Goal: Task Accomplishment & Management: Manage account settings

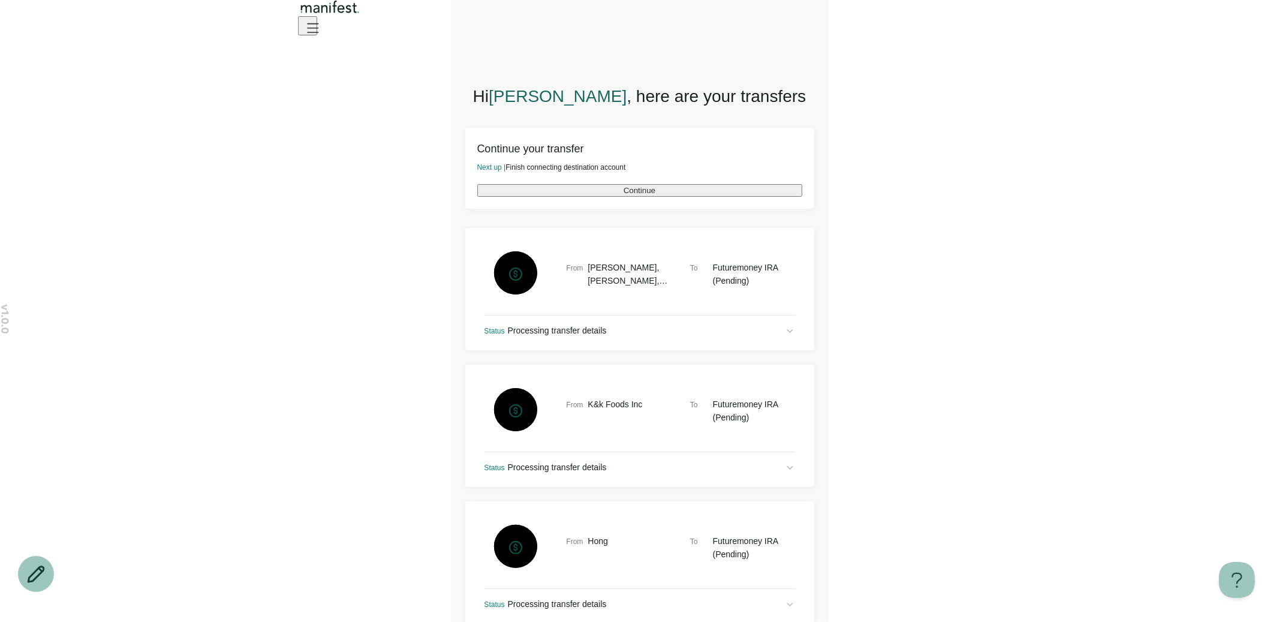
click at [318, 32] on icon "Open menu" at bounding box center [313, 27] width 11 height 8
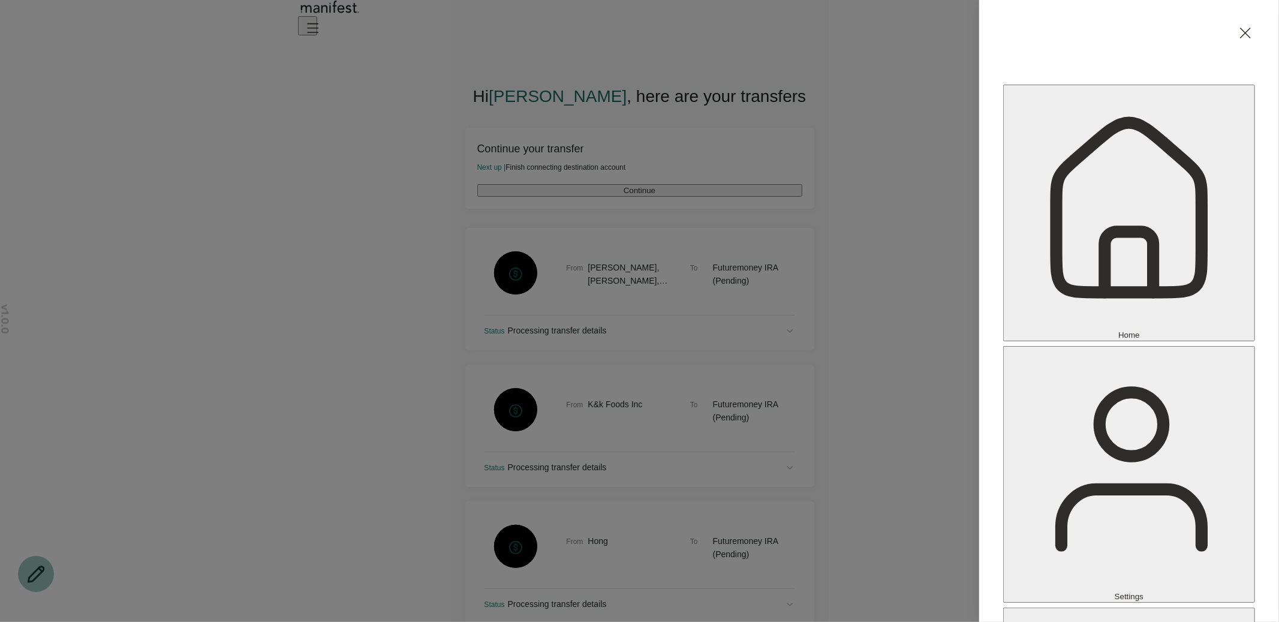
click at [738, 204] on div "Home Settings Sign out" at bounding box center [639, 311] width 1279 height 622
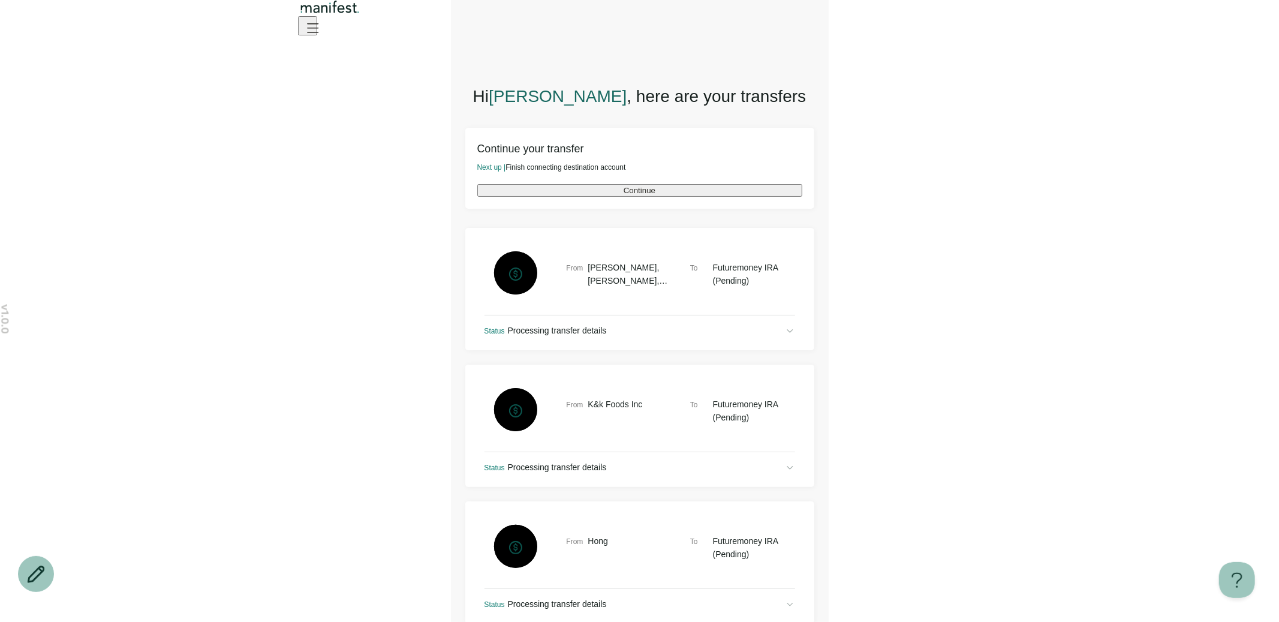
click at [631, 197] on button "Continue" at bounding box center [639, 190] width 325 height 13
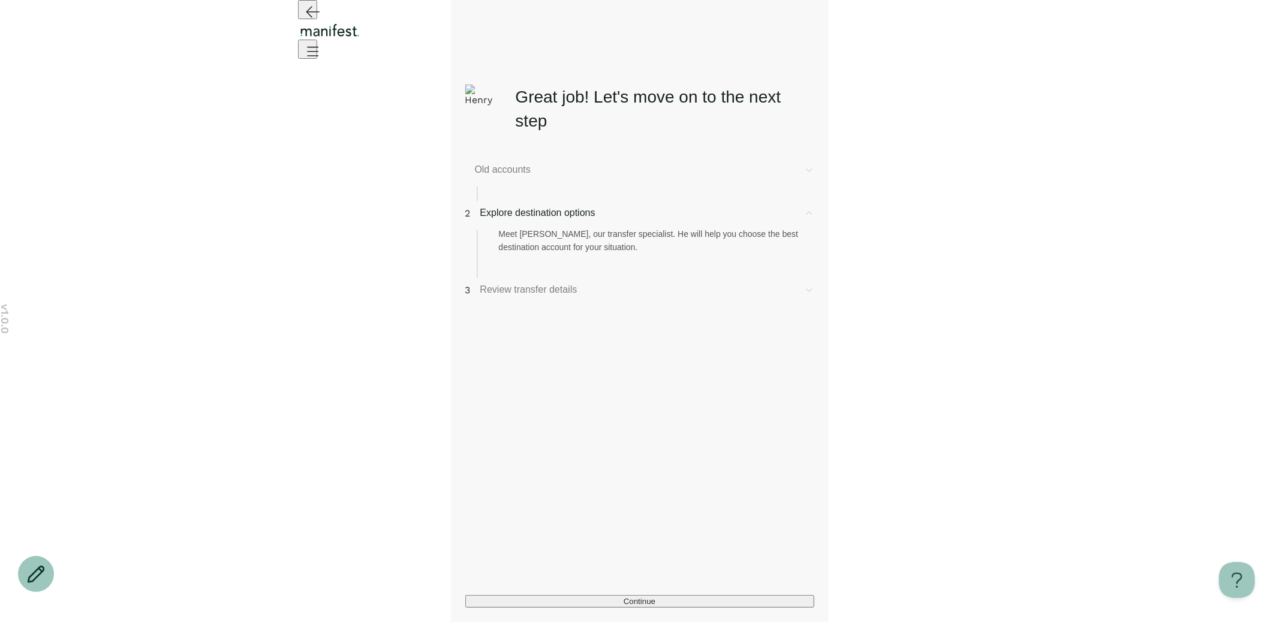
click at [565, 170] on span "Old accounts" at bounding box center [635, 170] width 320 height 14
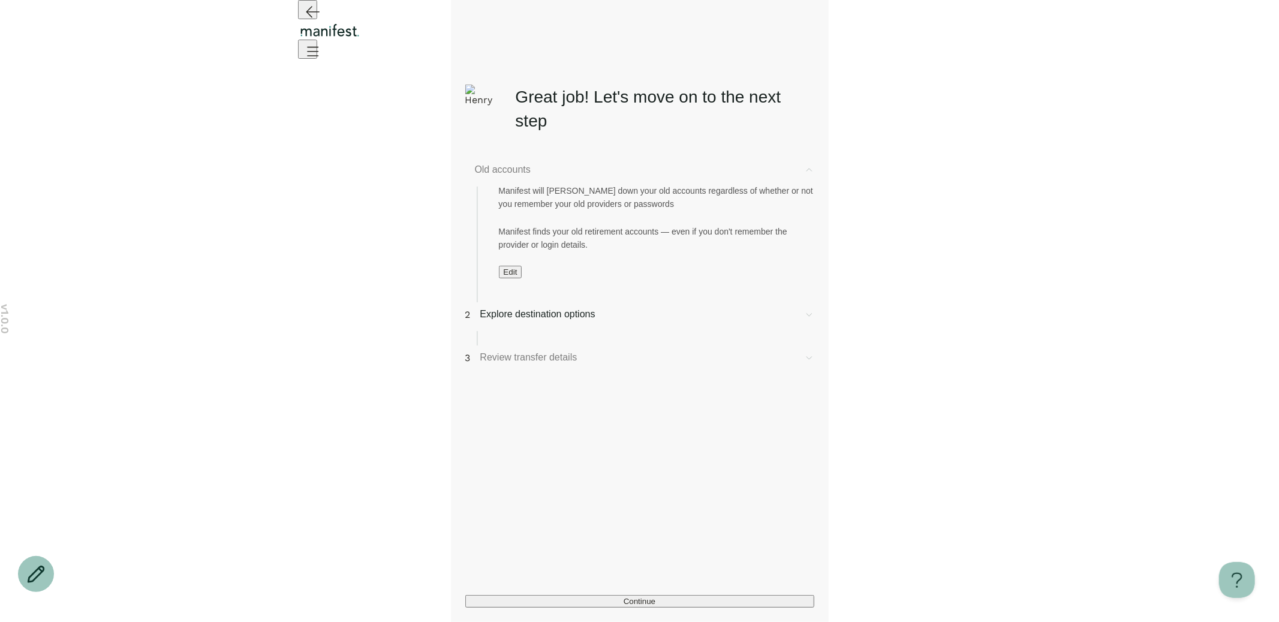
click at [515, 276] on span "Edit" at bounding box center [511, 272] width 14 height 9
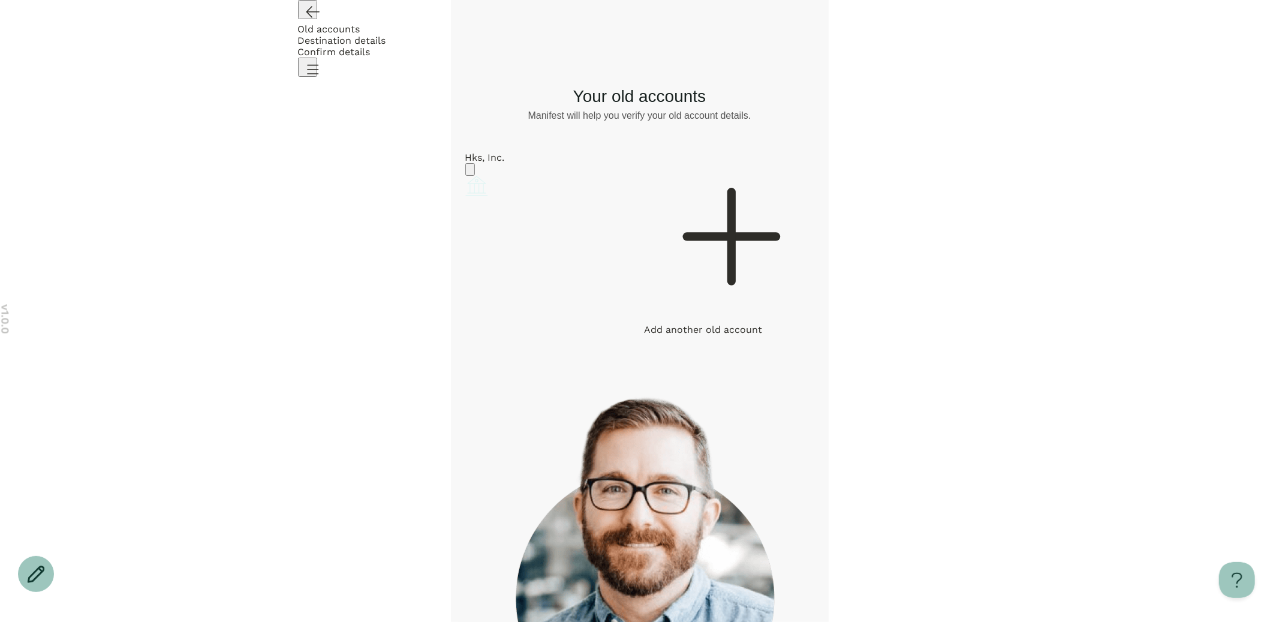
click at [735, 211] on div at bounding box center [730, 238] width 170 height 172
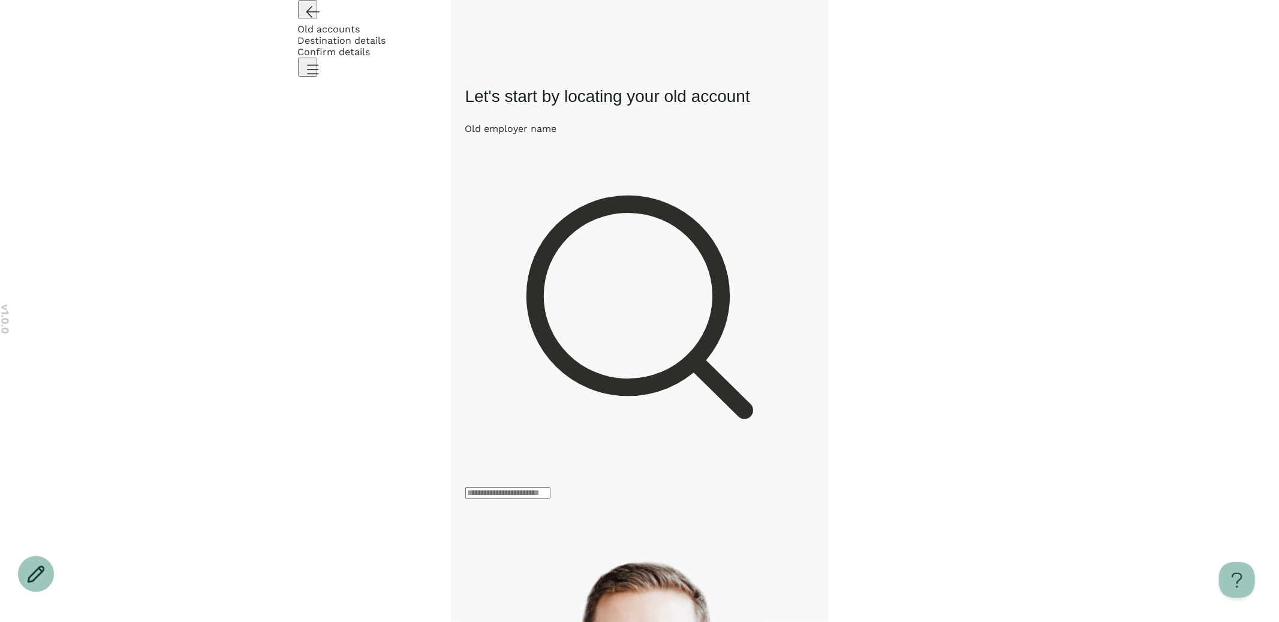
click at [322, 59] on icon "Open menu" at bounding box center [312, 68] width 19 height 19
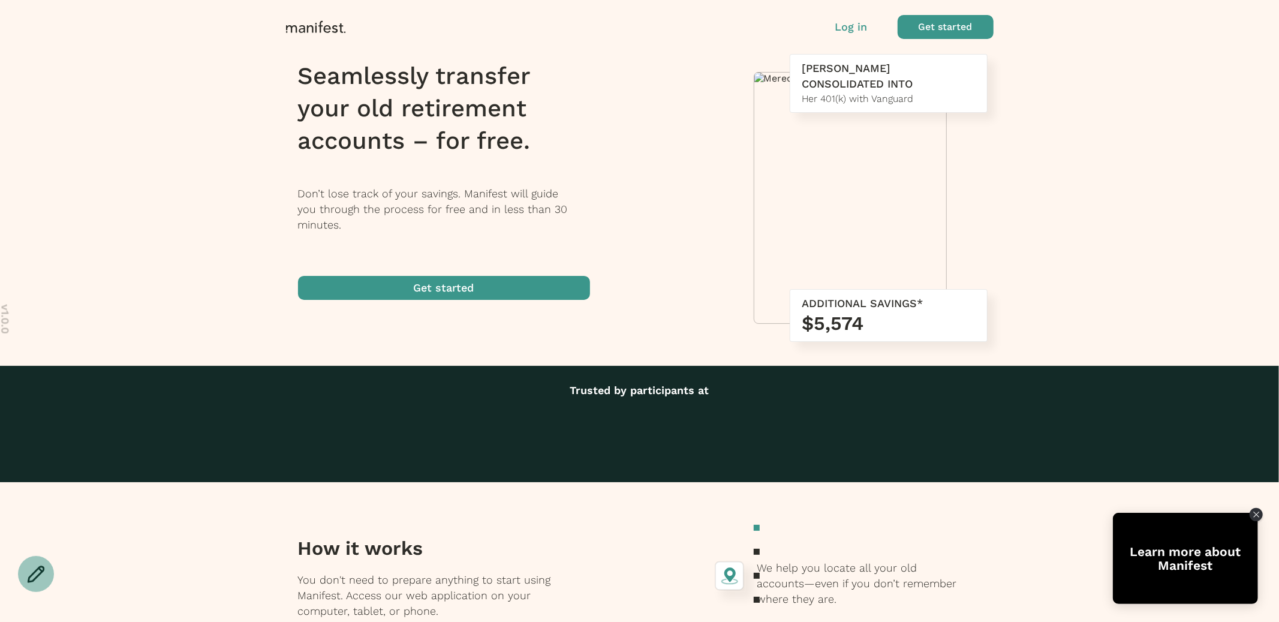
click at [856, 25] on p "Log in" at bounding box center [851, 27] width 32 height 16
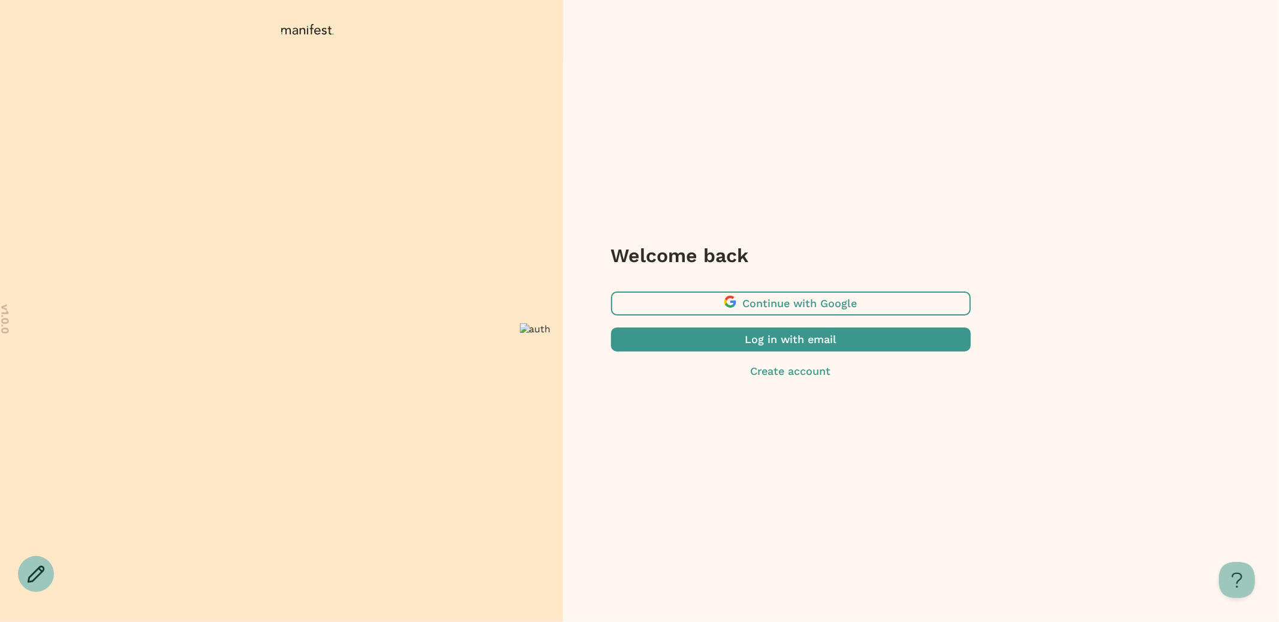
click at [871, 338] on span "button" at bounding box center [791, 339] width 360 height 24
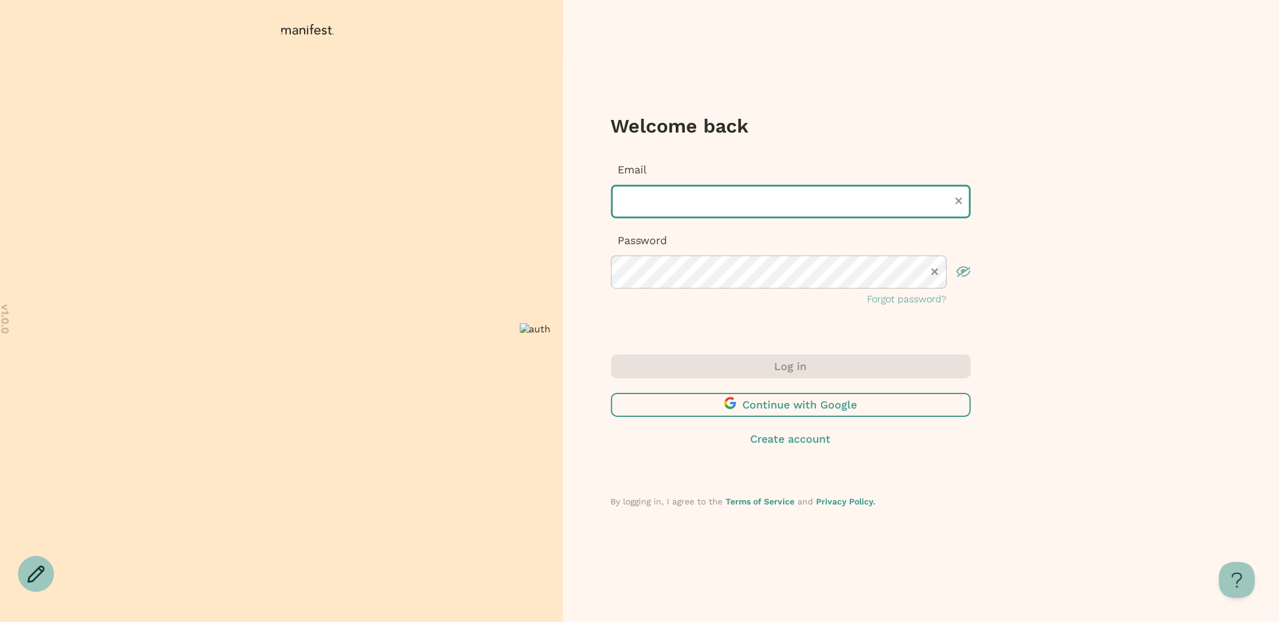
type input "**********"
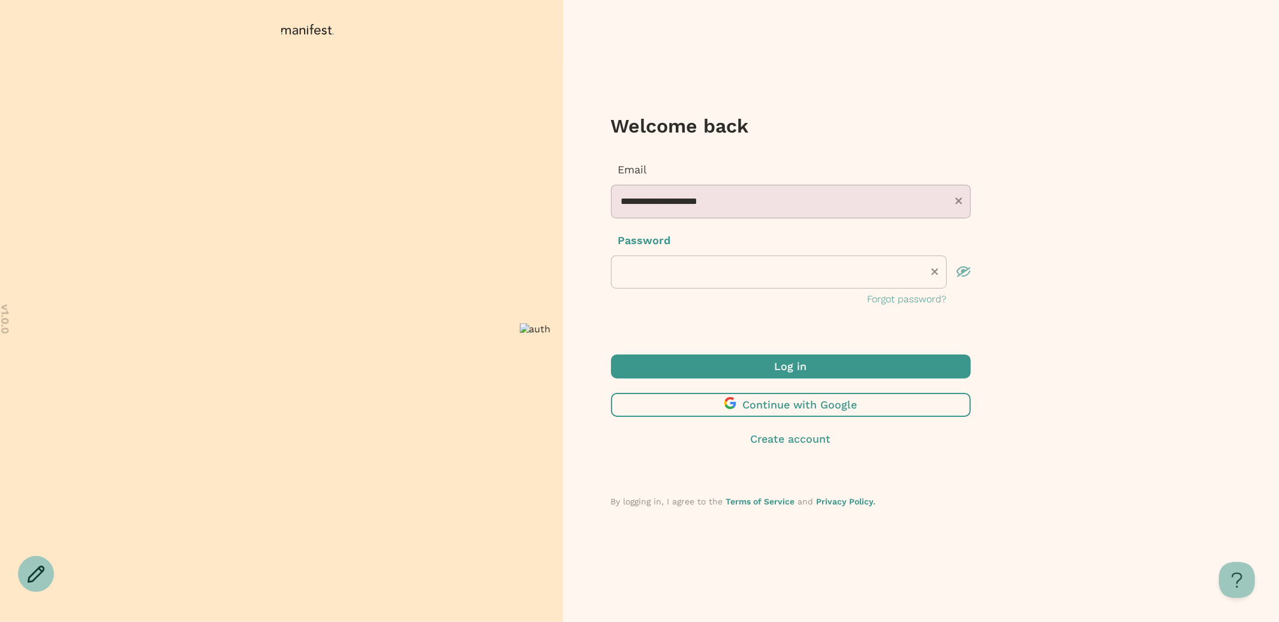
click at [912, 300] on p "Forgot password?" at bounding box center [907, 299] width 79 height 14
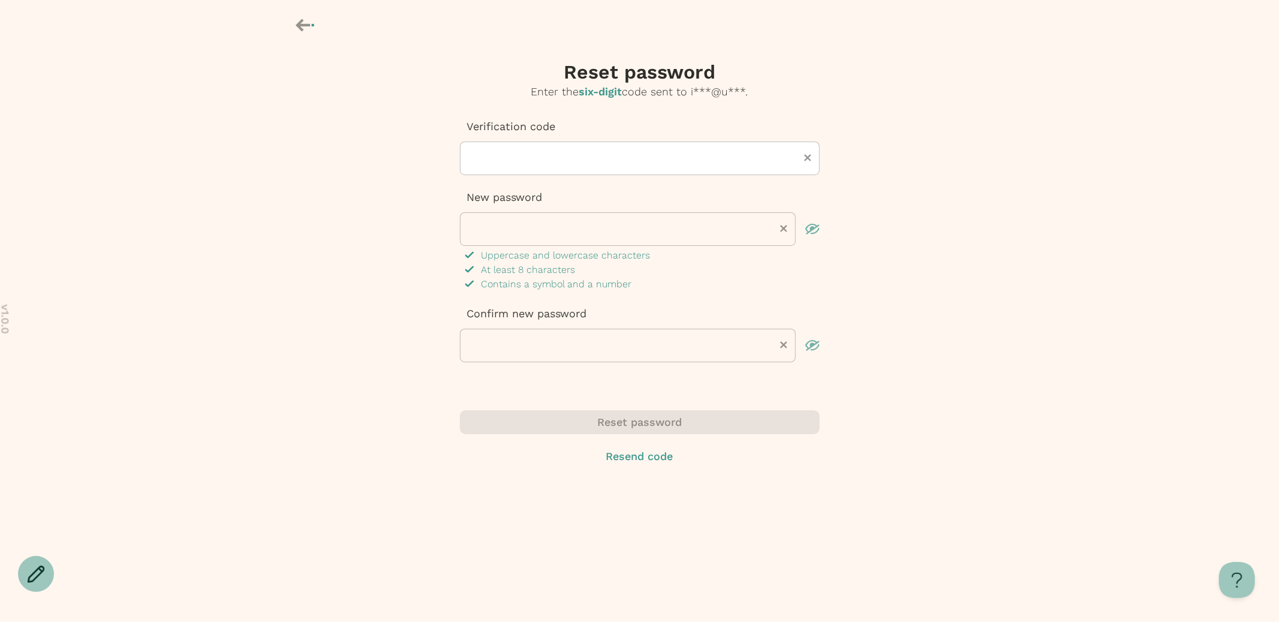
click at [357, 123] on div "**********" at bounding box center [639, 256] width 1279 height 512
